Goal: Navigation & Orientation: Find specific page/section

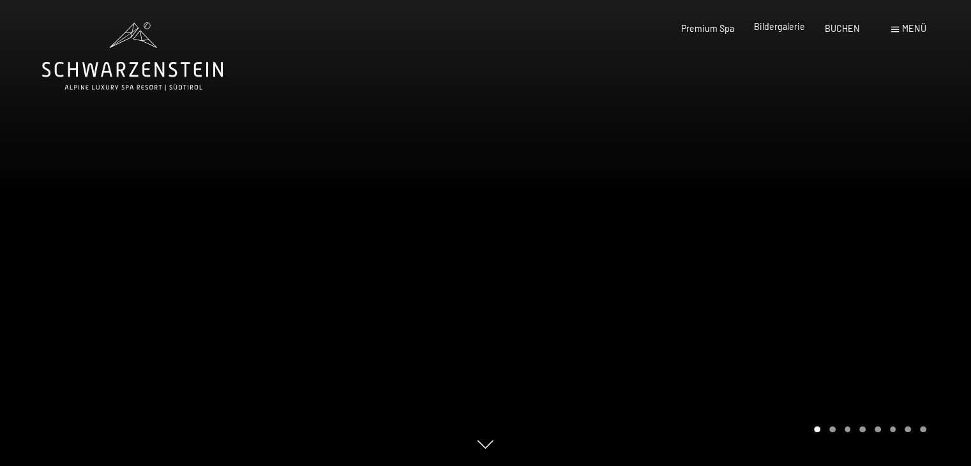
click at [762, 25] on span "Bildergalerie" at bounding box center [779, 26] width 51 height 11
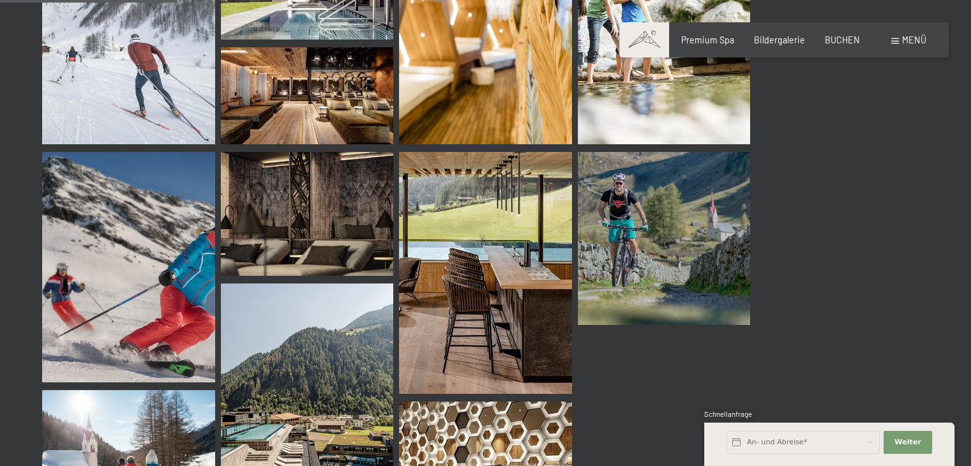
scroll to position [2680, 0]
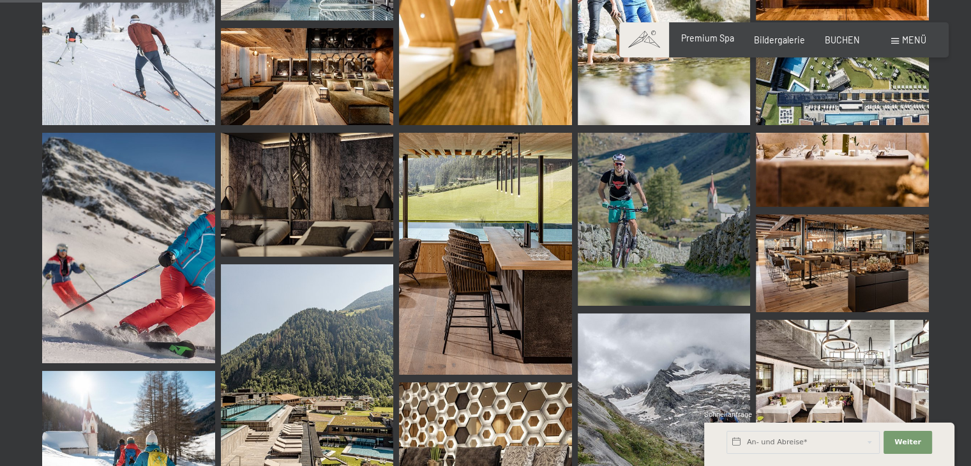
click at [702, 40] on span "Premium Spa" at bounding box center [707, 38] width 53 height 11
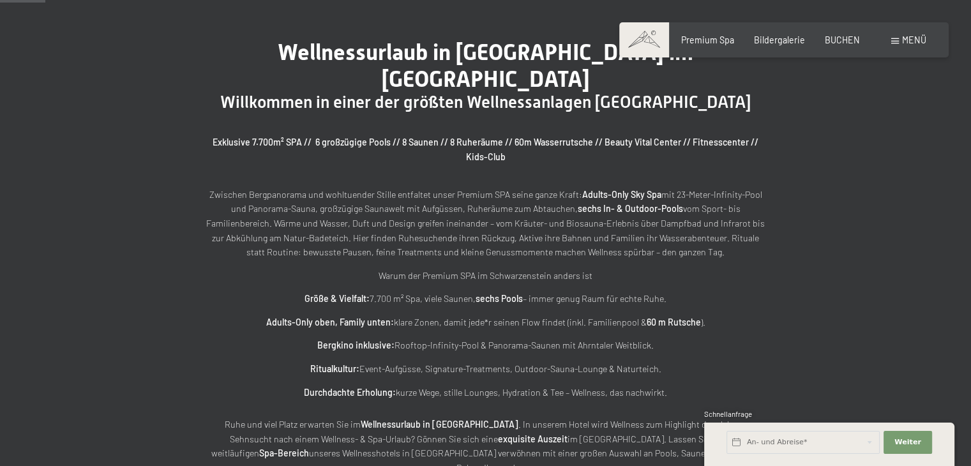
scroll to position [574, 0]
